Goal: Information Seeking & Learning: Find specific fact

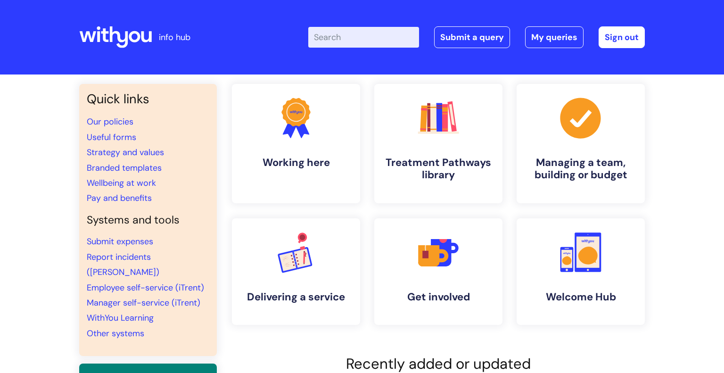
click at [358, 38] on input "Enter your search term here..." at bounding box center [363, 37] width 111 height 21
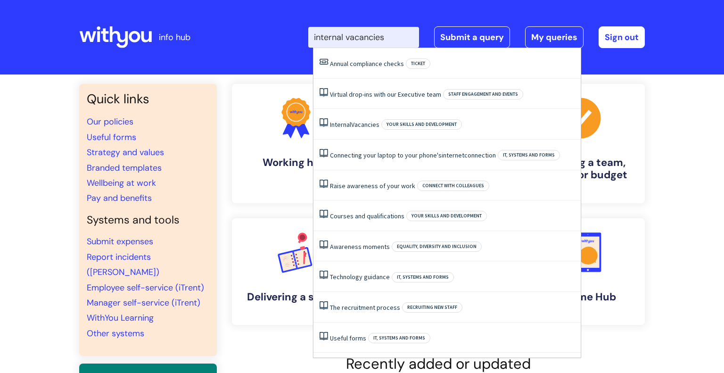
type input "internal vacancies"
click button "Search" at bounding box center [0, 0] width 0 height 0
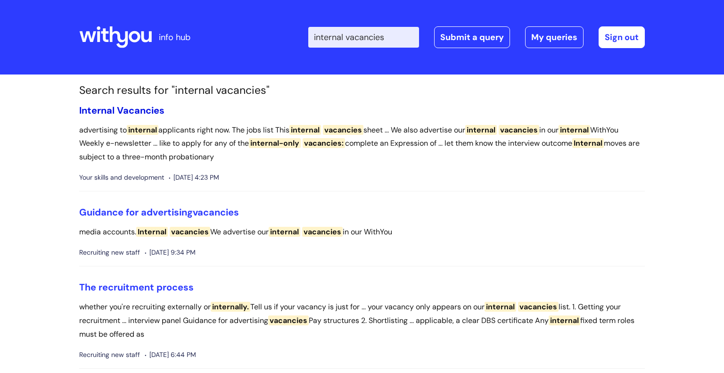
click at [105, 111] on span "Internal" at bounding box center [96, 110] width 35 height 12
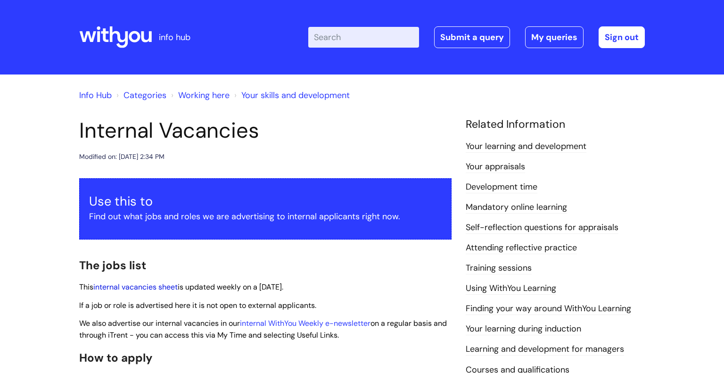
click at [153, 291] on link "internal vacancies sheet" at bounding box center [135, 287] width 84 height 10
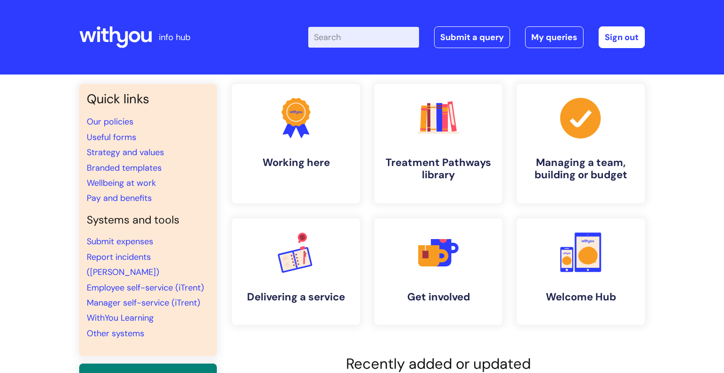
click at [345, 42] on input "Enter your search term here..." at bounding box center [363, 37] width 111 height 21
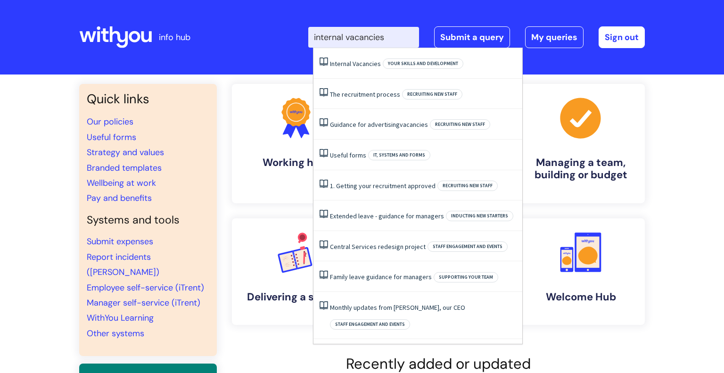
type input "internal vacancies"
click button "Search" at bounding box center [0, 0] width 0 height 0
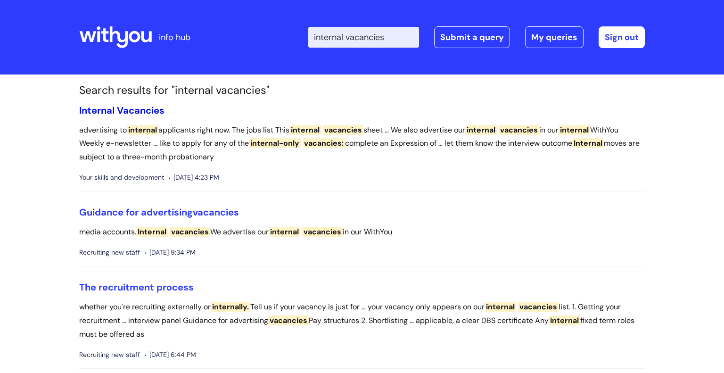
click at [117, 109] on span "Vacancies" at bounding box center [141, 110] width 48 height 12
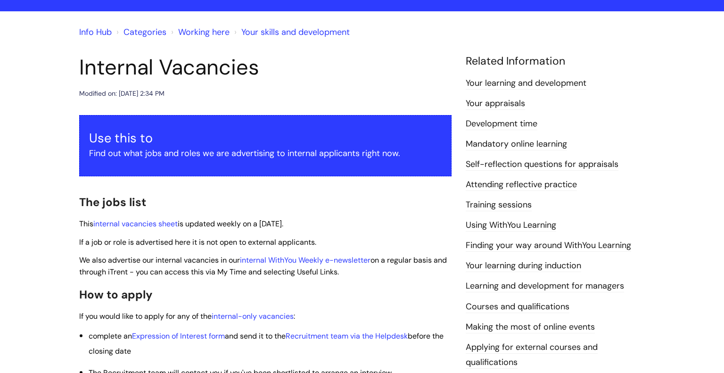
scroll to position [65, 0]
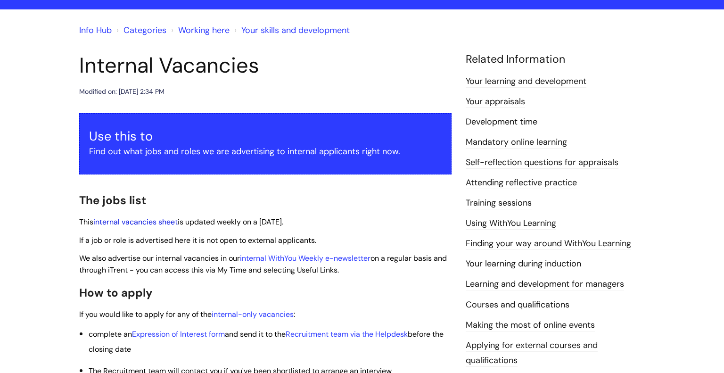
click at [142, 222] on link "internal vacancies sheet" at bounding box center [135, 222] width 84 height 10
